Goal: Transaction & Acquisition: Purchase product/service

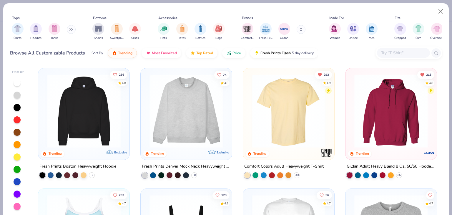
click at [92, 98] on img at bounding box center [83, 111] width 79 height 74
